Goal: Navigation & Orientation: Go to known website

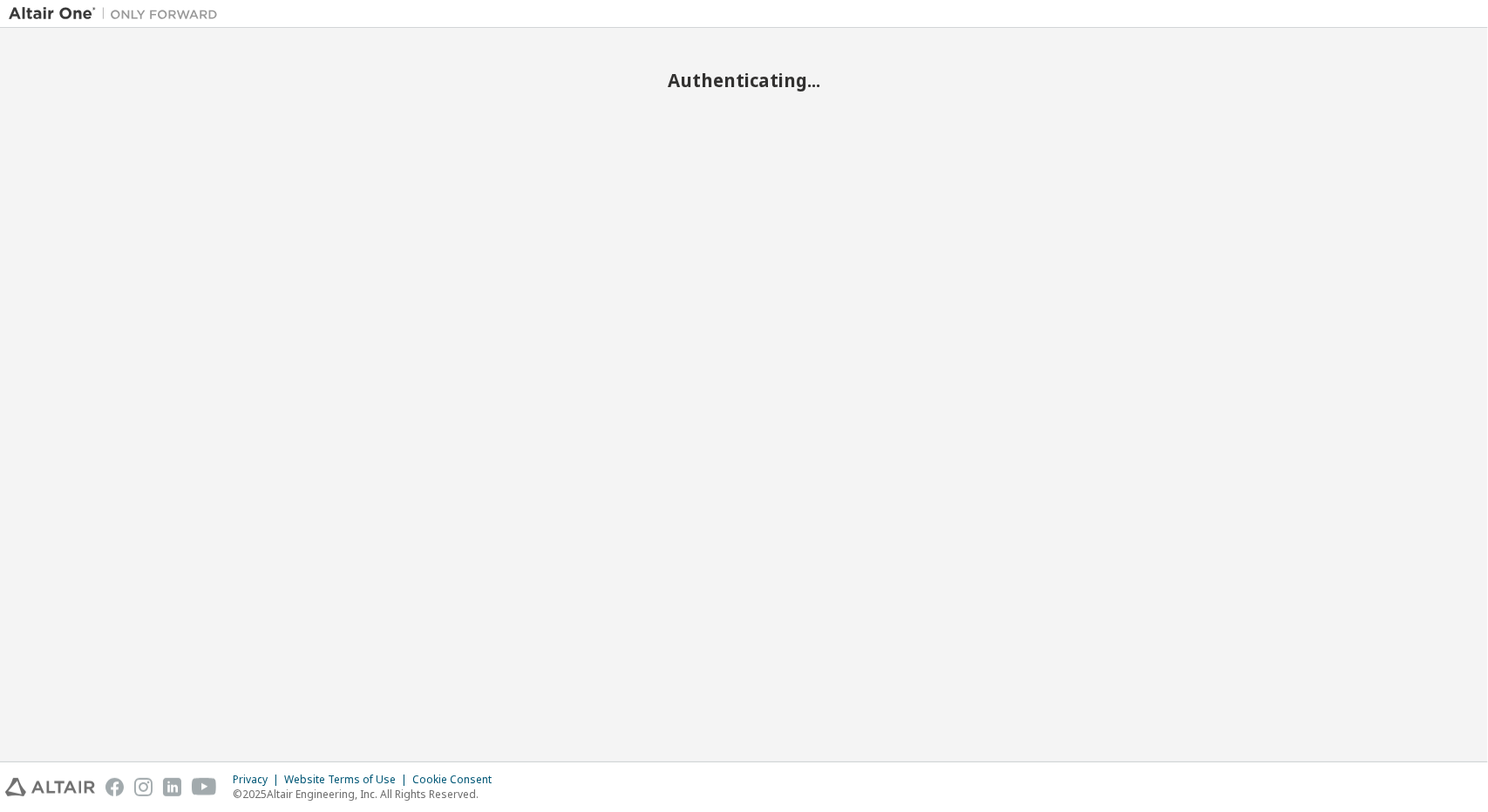
click at [732, 474] on div "Authenticating..." at bounding box center [744, 395] width 1471 height 717
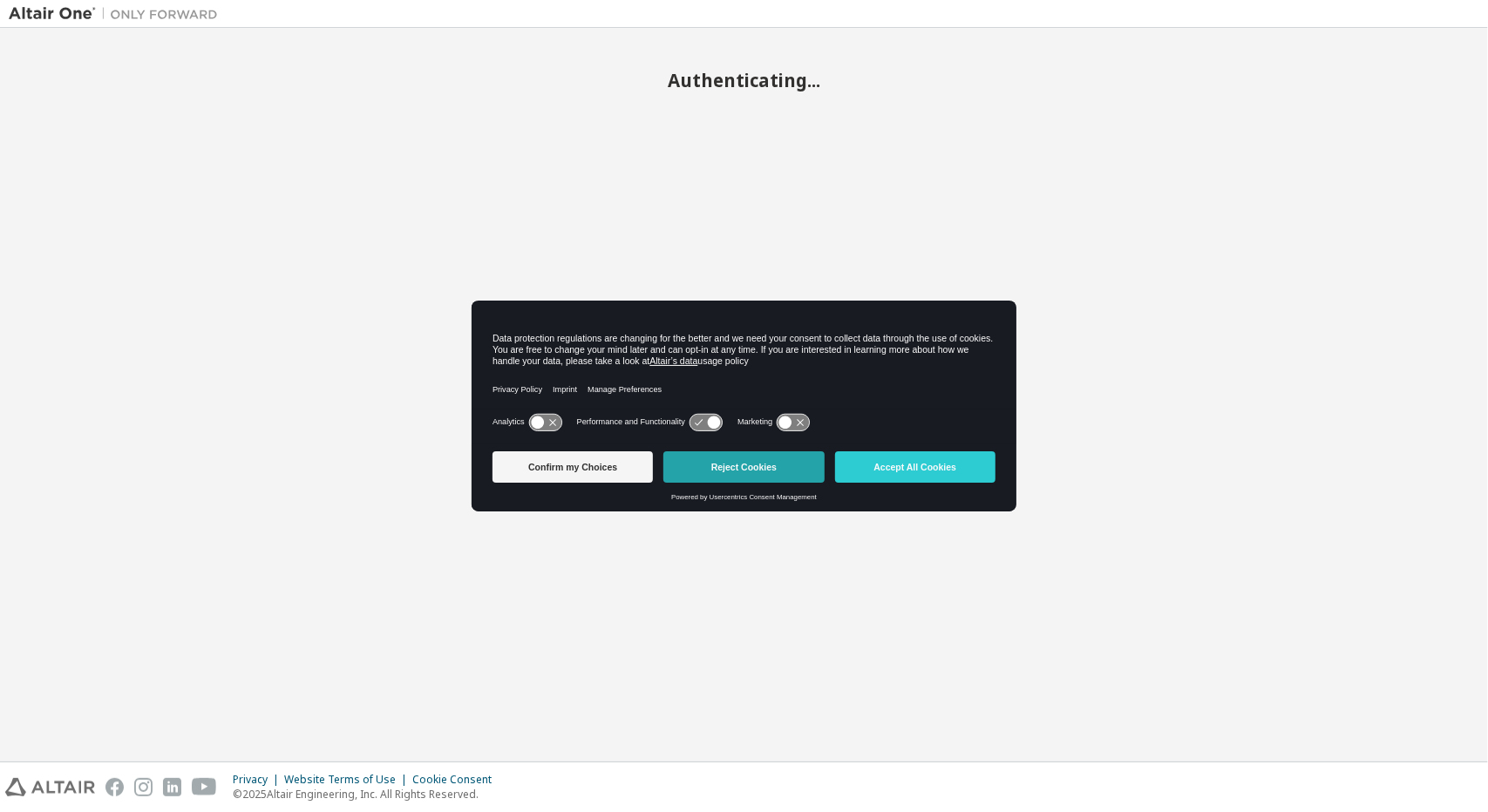
click at [729, 472] on button "Reject Cookies" at bounding box center [743, 467] width 160 height 31
